Goal: Information Seeking & Learning: Learn about a topic

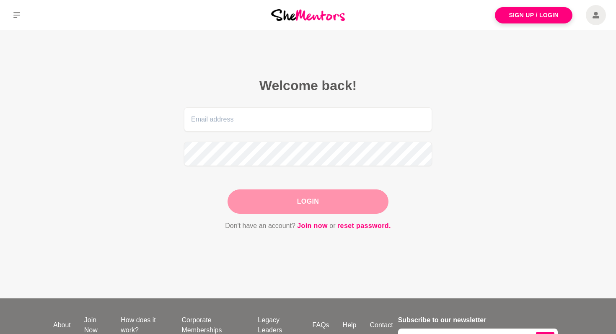
click at [600, 17] on span at bounding box center [596, 15] width 20 height 20
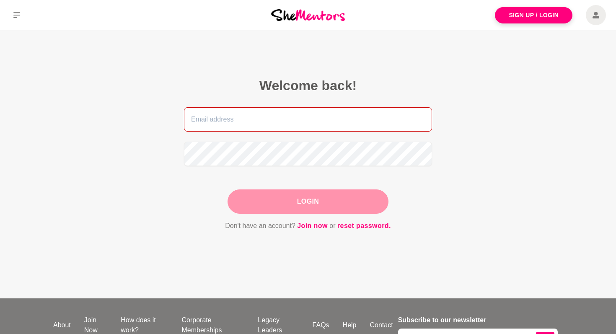
click at [230, 128] on input "email" at bounding box center [308, 119] width 248 height 24
type input "[EMAIL_ADDRESS][DOMAIN_NAME]"
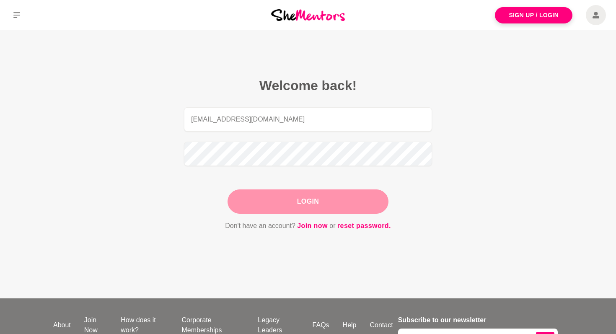
click at [330, 204] on button "Login" at bounding box center [308, 201] width 161 height 24
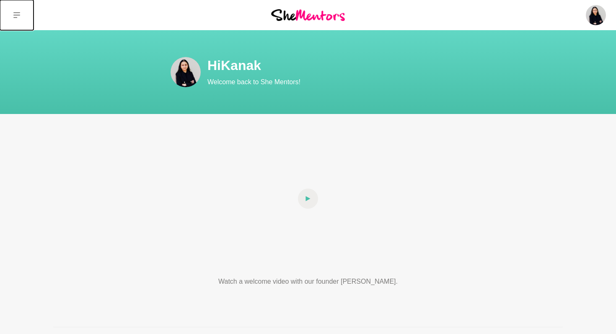
click at [16, 13] on icon at bounding box center [16, 15] width 7 height 6
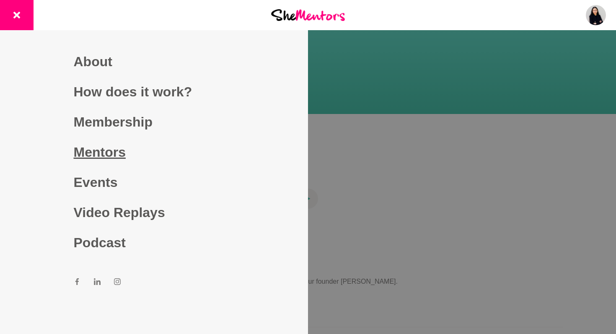
click at [101, 152] on link "Mentors" at bounding box center [154, 152] width 161 height 30
click at [117, 152] on link "Mentors" at bounding box center [154, 152] width 161 height 30
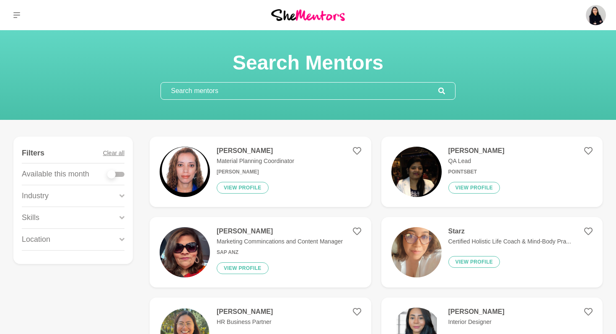
click at [176, 91] on input "text" at bounding box center [299, 91] width 277 height 17
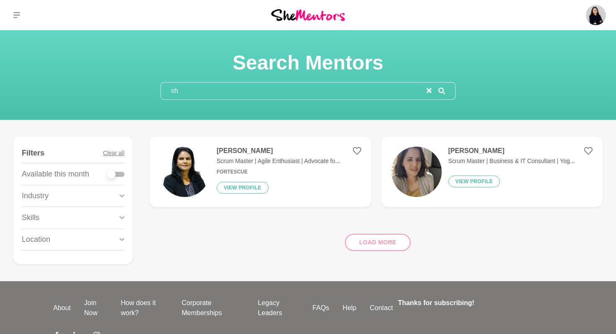
type input "s"
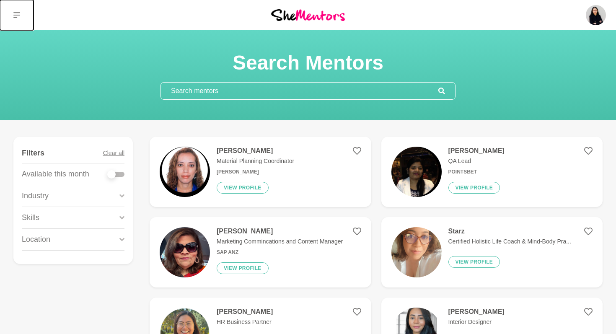
click at [16, 13] on icon at bounding box center [16, 15] width 7 height 7
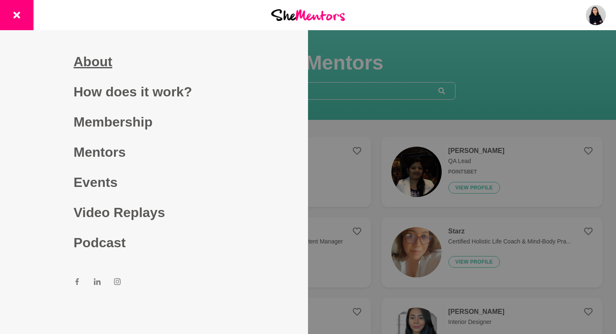
click at [95, 61] on link "About" at bounding box center [154, 62] width 161 height 30
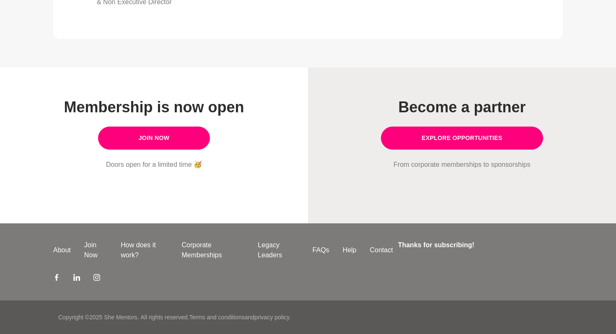
scroll to position [731, 0]
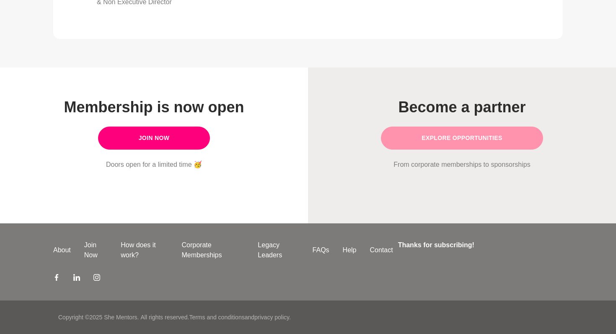
click at [468, 140] on link "Explore opportunities" at bounding box center [462, 138] width 162 height 23
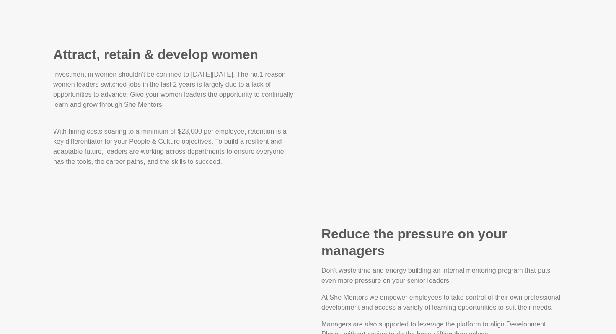
scroll to position [913, 0]
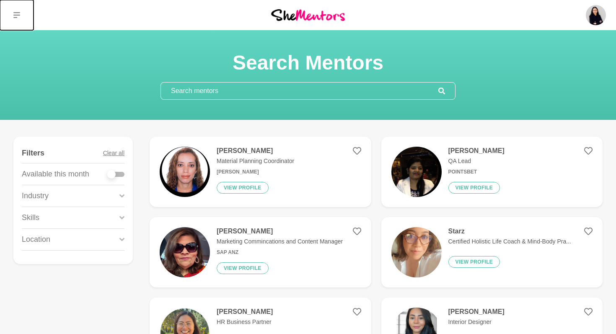
click at [16, 12] on icon at bounding box center [16, 15] width 7 height 7
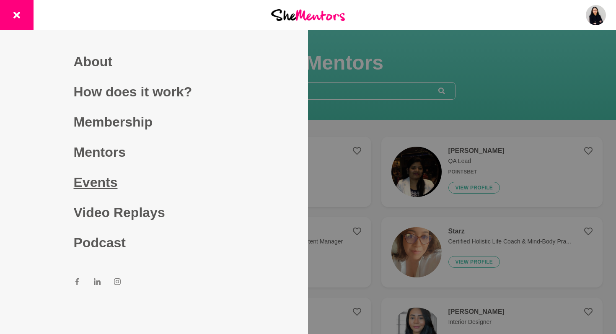
click at [102, 180] on link "Events" at bounding box center [154, 182] width 161 height 30
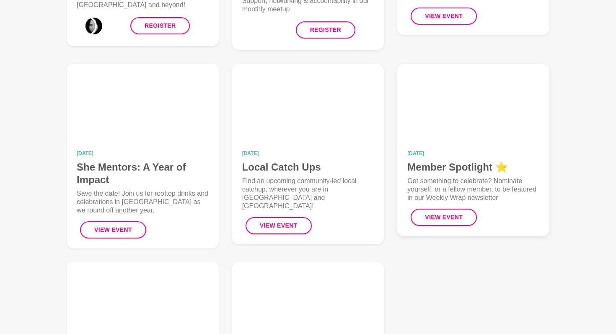
scroll to position [244, 0]
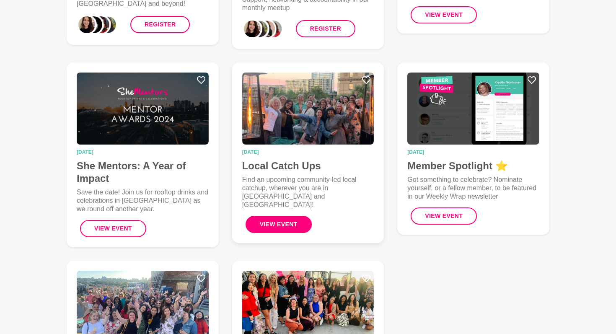
click at [270, 216] on button "View Event" at bounding box center [279, 224] width 66 height 17
